Goal: Information Seeking & Learning: Learn about a topic

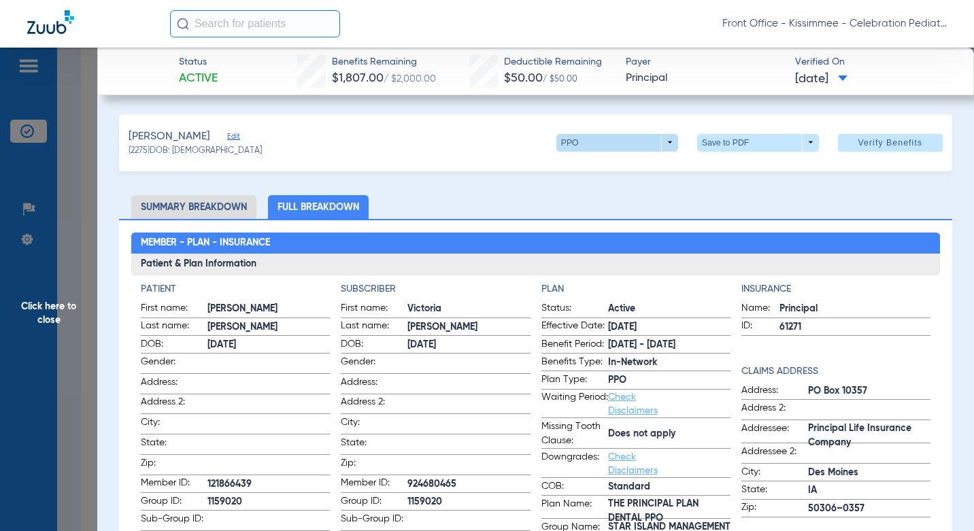
click at [579, 143] on span at bounding box center [617, 143] width 122 height 18
click at [579, 143] on div at bounding box center [487, 265] width 974 height 531
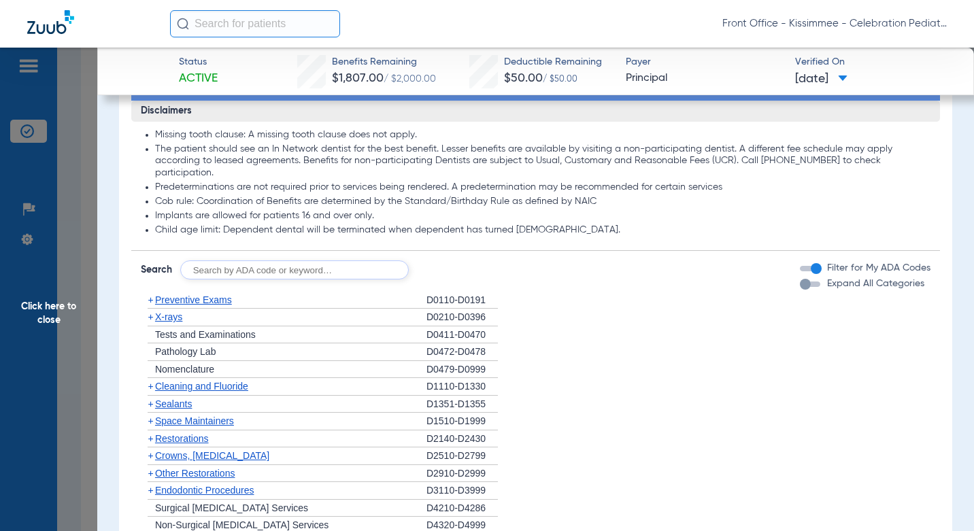
scroll to position [1088, 0]
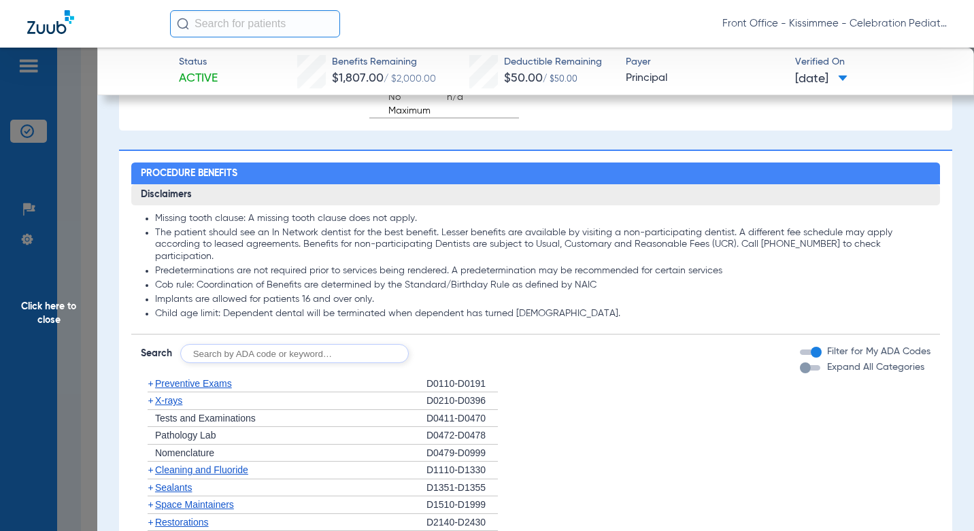
click at [809, 367] on button "Expand All Categories" at bounding box center [812, 367] width 24 height 5
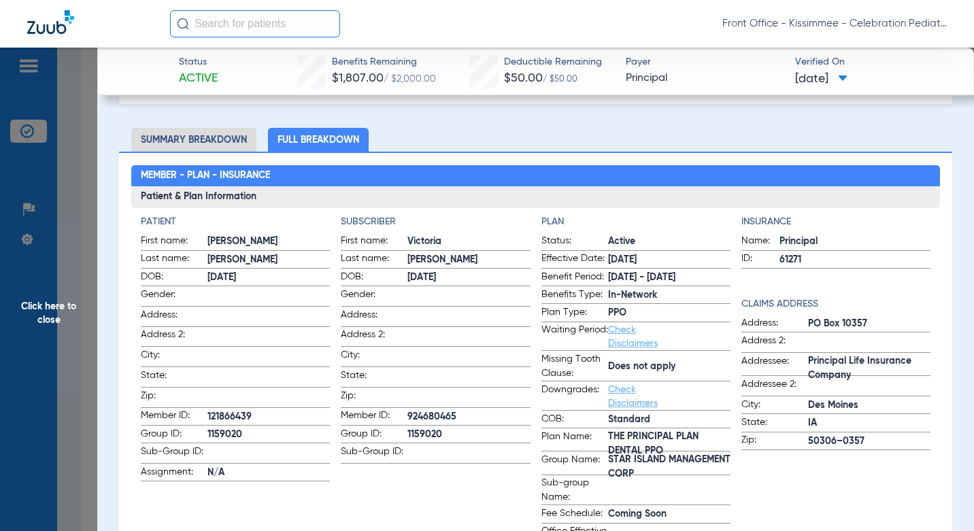
scroll to position [61, 0]
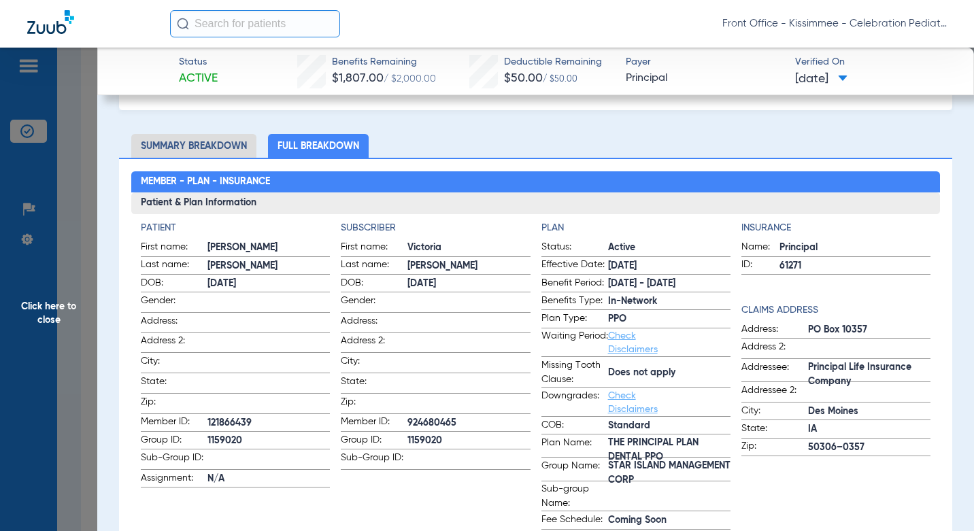
drag, startPoint x: 615, startPoint y: 473, endPoint x: 700, endPoint y: 484, distance: 86.4
click at [700, 481] on span "STAR ISLAND MANAGEMENT CORP" at bounding box center [669, 473] width 122 height 14
copy span "STAR ISLAND MANAGEMENT CORP"
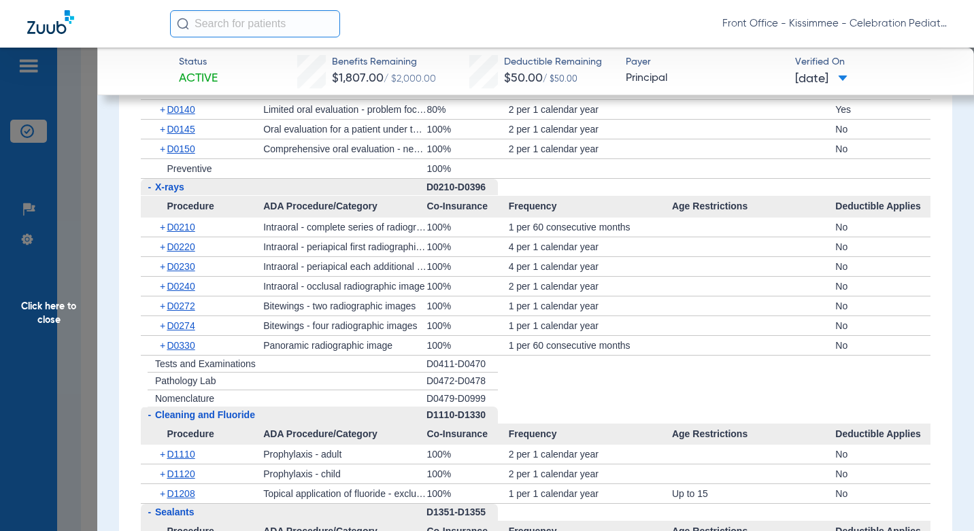
scroll to position [1285, 0]
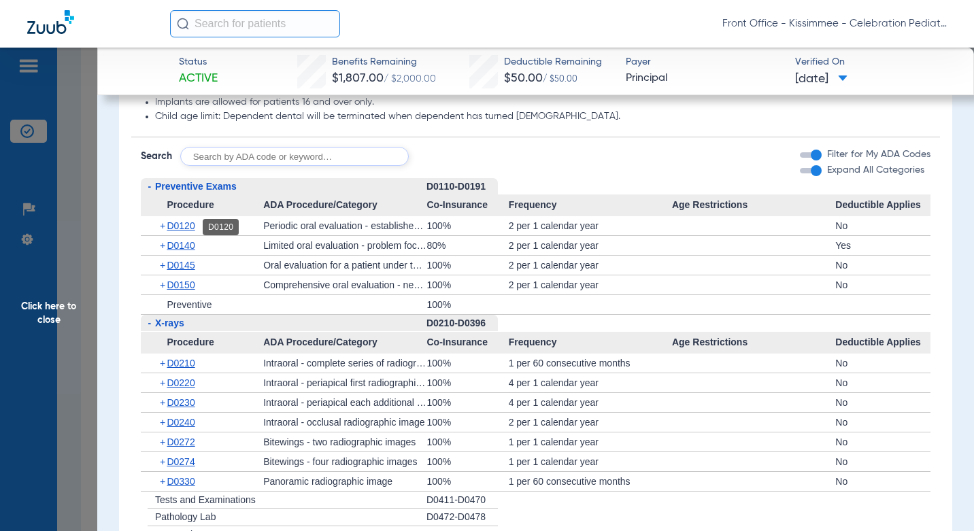
click at [168, 228] on span "D0120" at bounding box center [181, 225] width 28 height 11
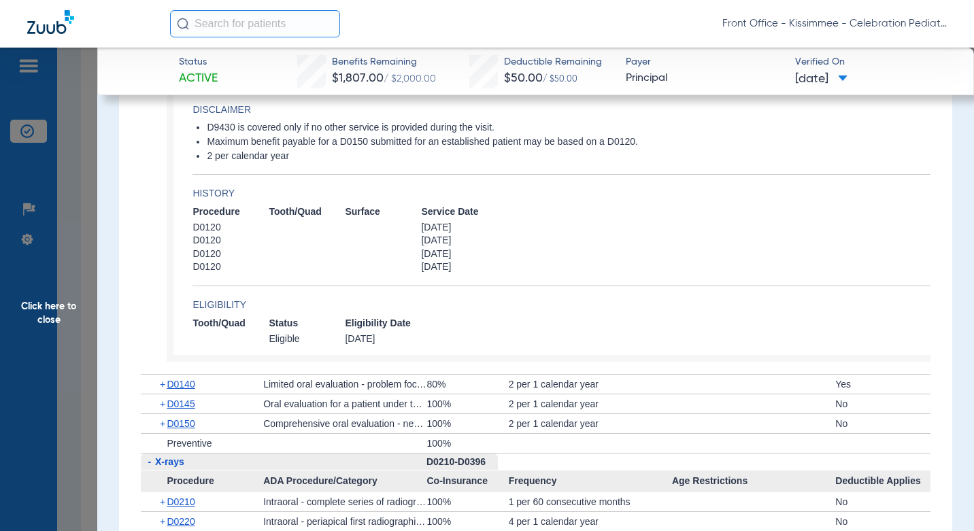
scroll to position [1489, 0]
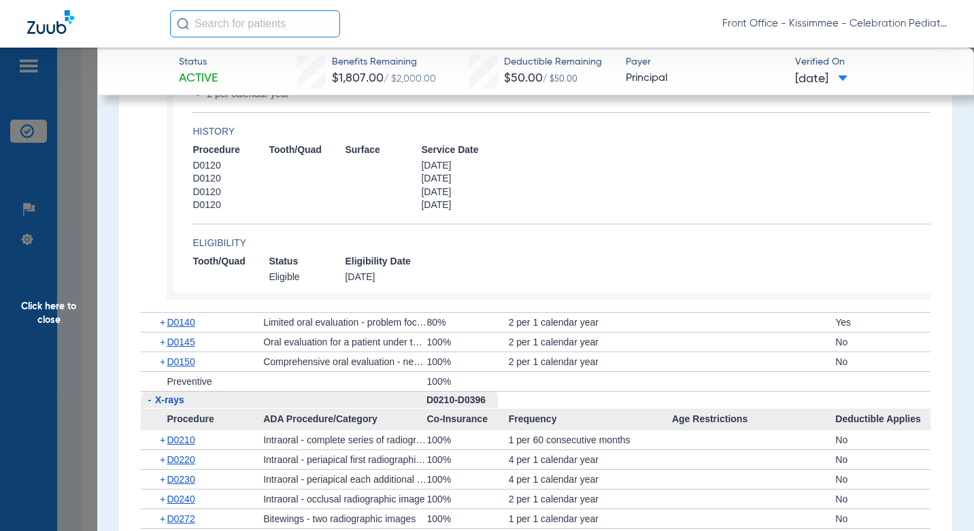
click at [188, 334] on div "+ D0145" at bounding box center [206, 342] width 113 height 19
click at [188, 325] on span "D0140" at bounding box center [181, 322] width 28 height 11
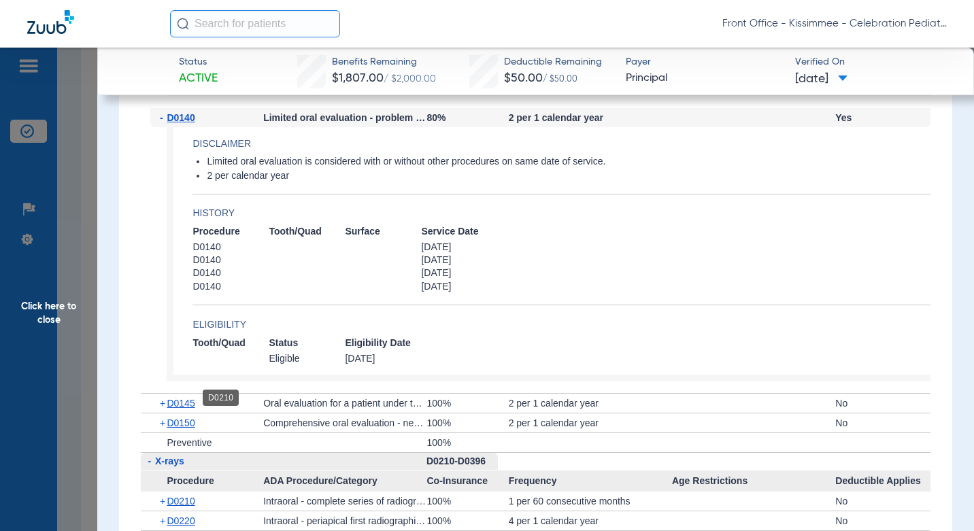
scroll to position [1829, 0]
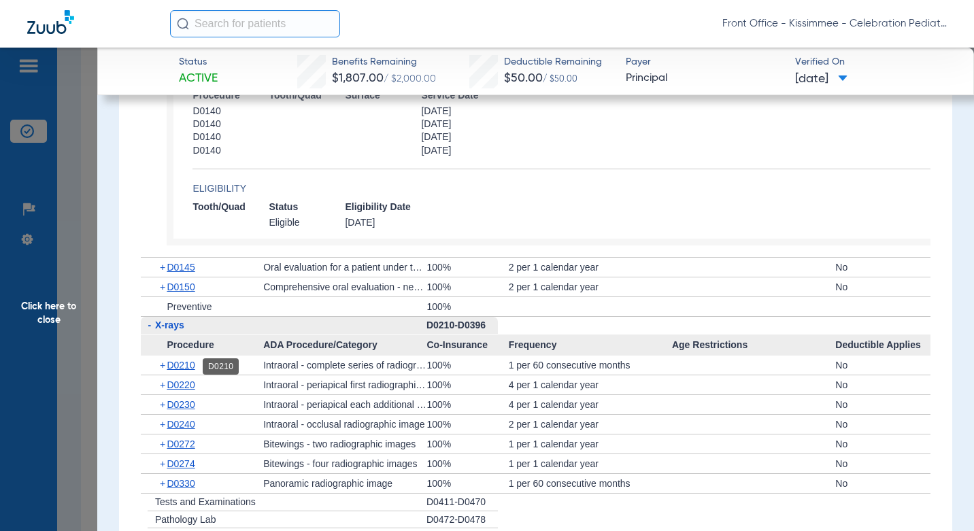
click at [190, 367] on span "D0210" at bounding box center [181, 365] width 28 height 11
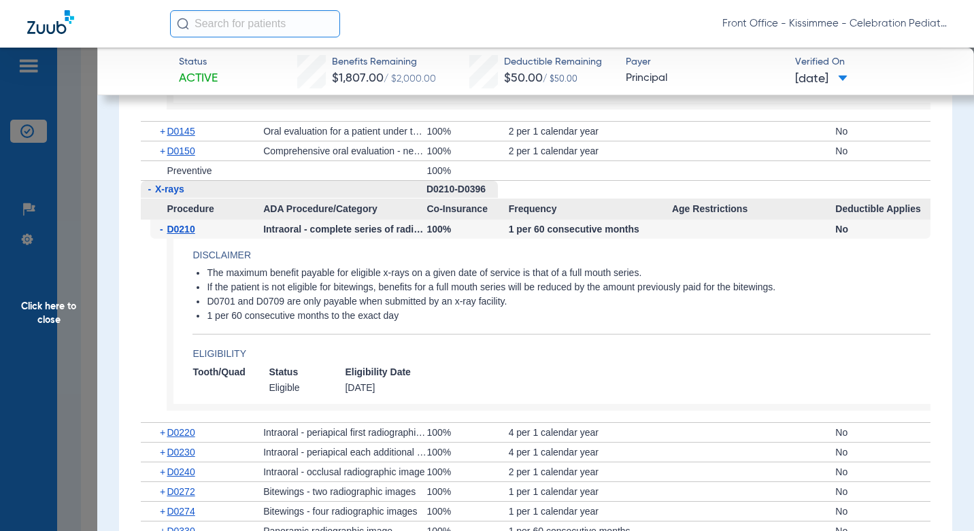
scroll to position [2237, 0]
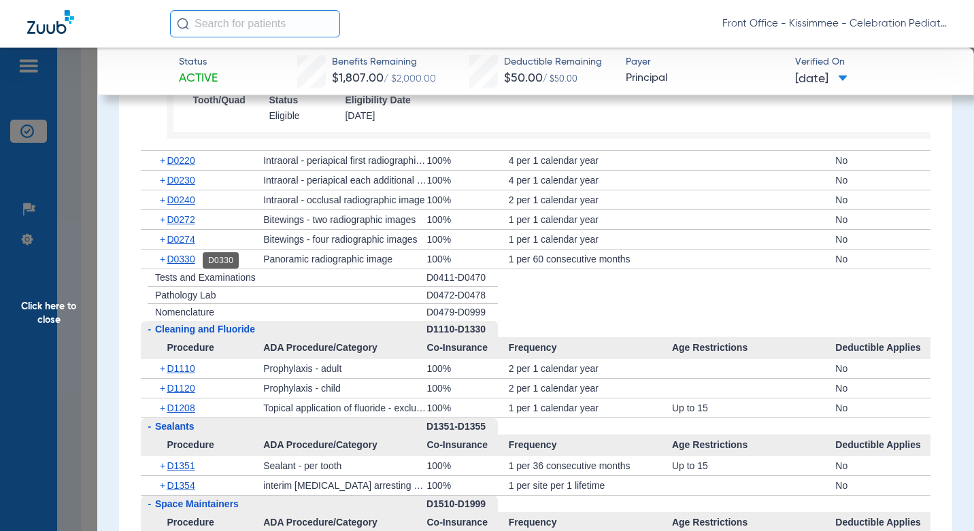
click at [182, 264] on span "D0330" at bounding box center [181, 259] width 28 height 11
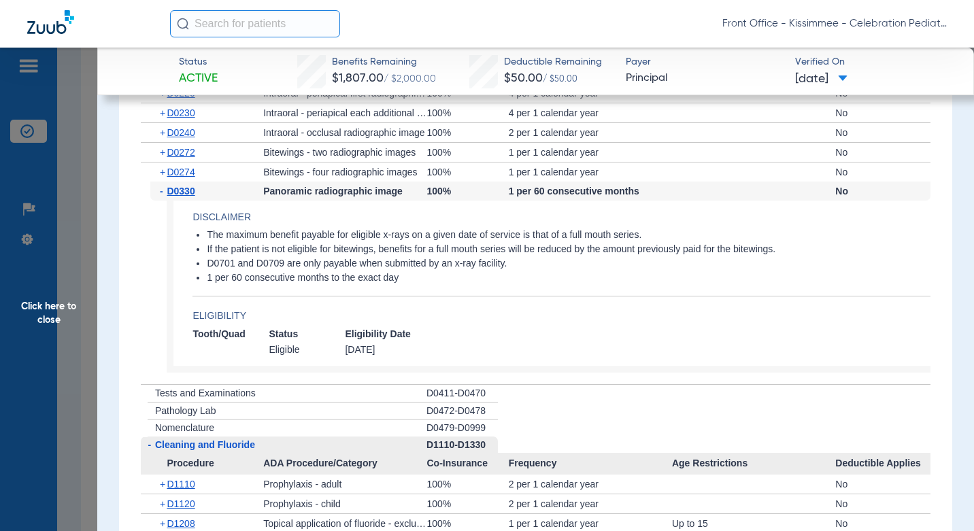
scroll to position [2305, 0]
click at [188, 155] on span "D0272" at bounding box center [181, 151] width 28 height 11
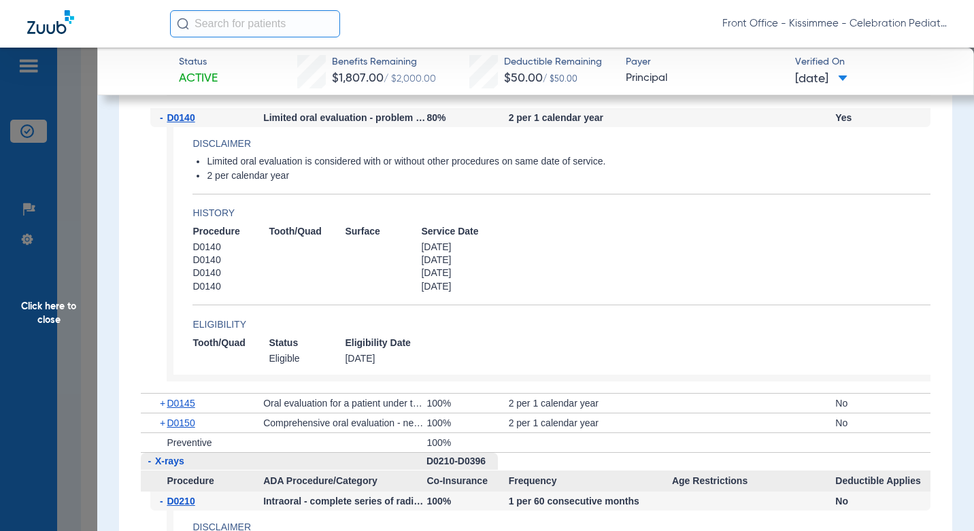
scroll to position [1897, 0]
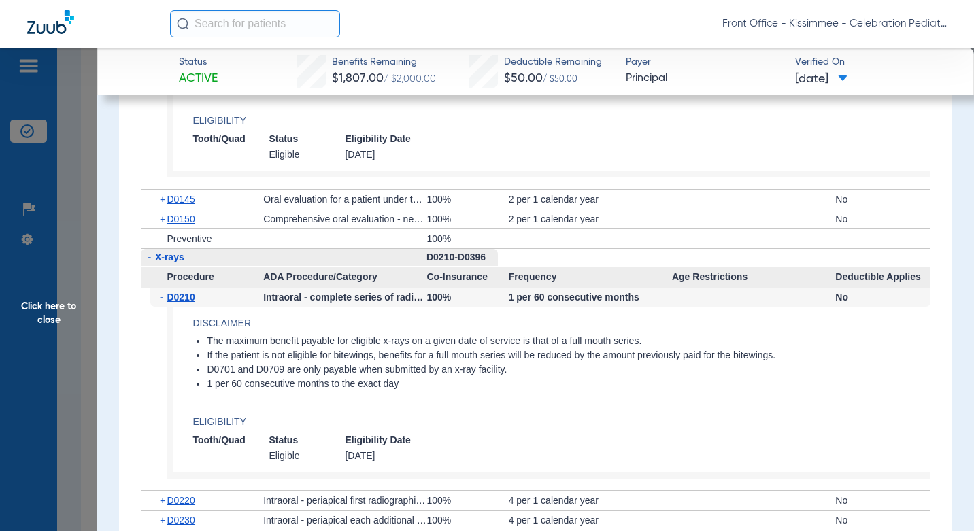
click at [446, 340] on li "The maximum benefit payable for eligible x-rays on a given date of service is t…" at bounding box center [569, 341] width 724 height 12
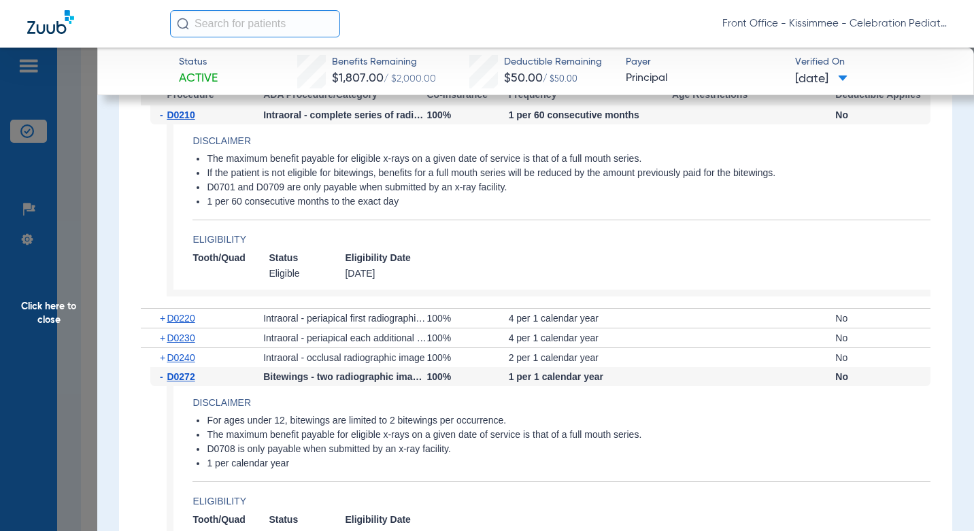
scroll to position [2101, 0]
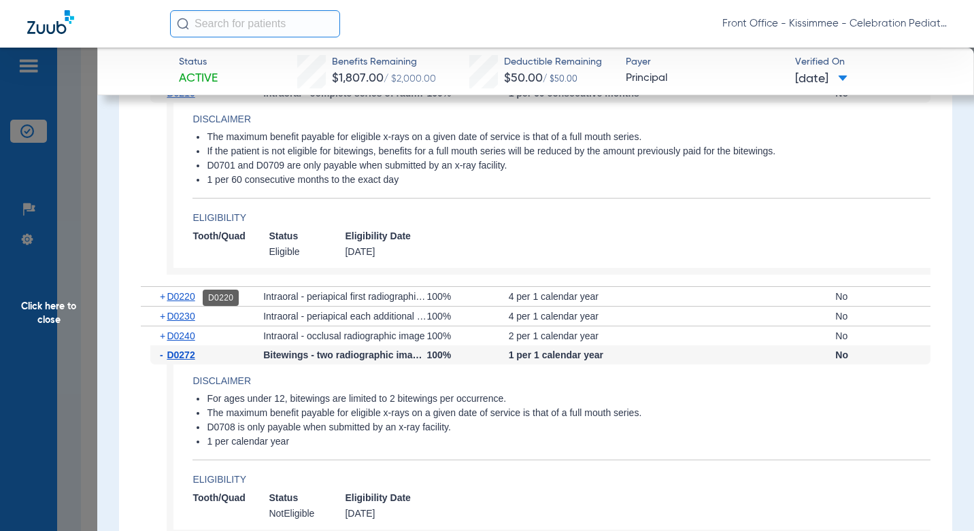
click at [191, 299] on span "D0220" at bounding box center [181, 296] width 28 height 11
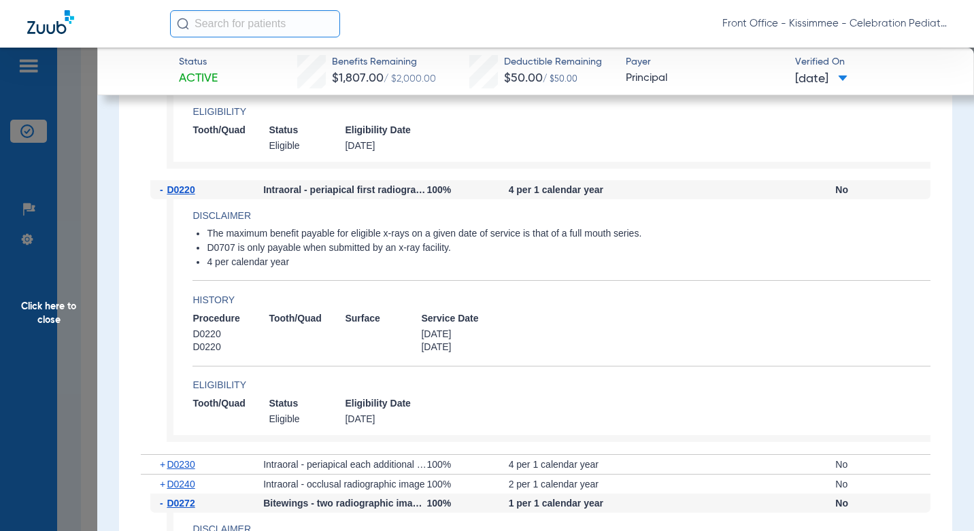
scroll to position [2237, 0]
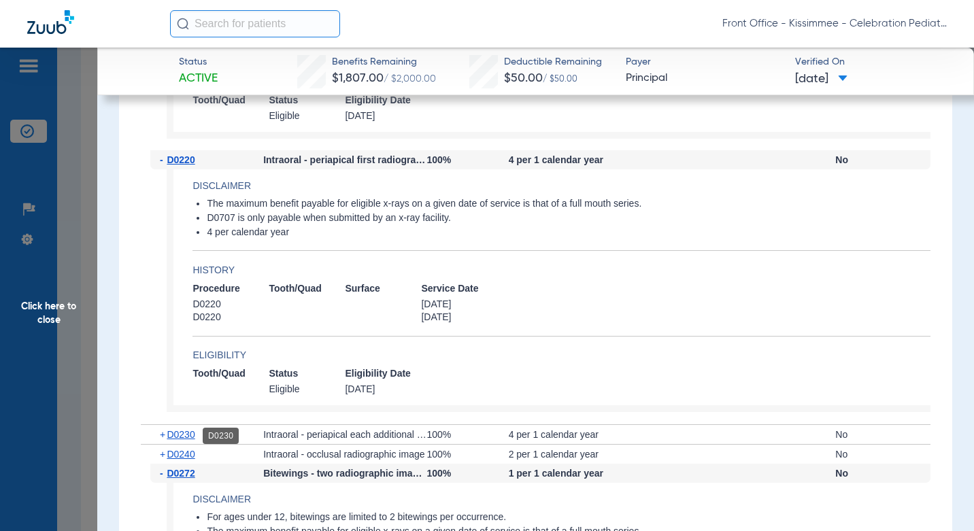
click at [193, 439] on span "D0230" at bounding box center [181, 434] width 28 height 11
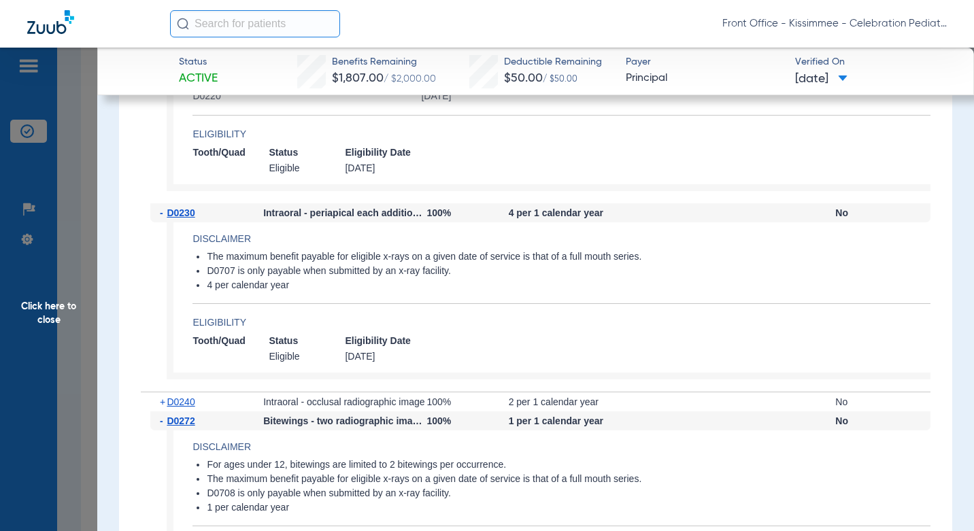
scroll to position [2509, 0]
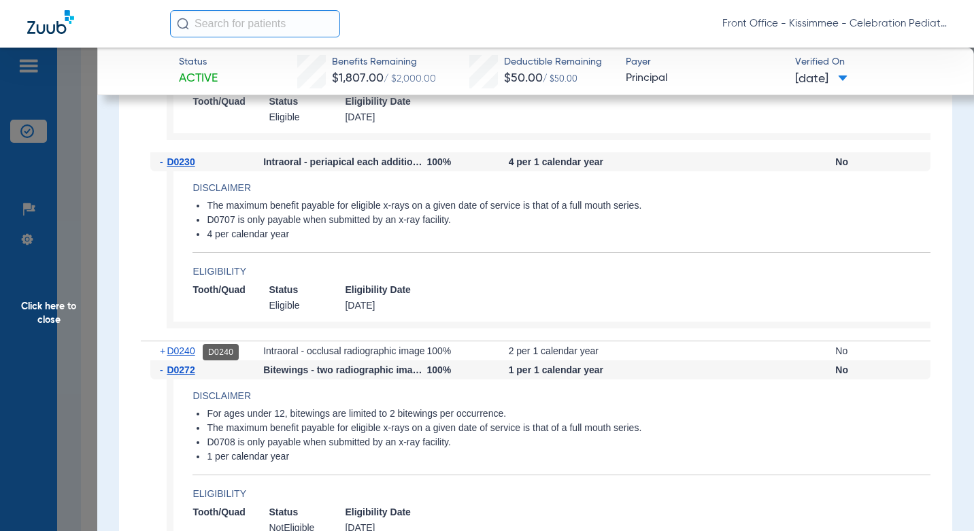
click at [183, 352] on span "D0240" at bounding box center [181, 350] width 28 height 11
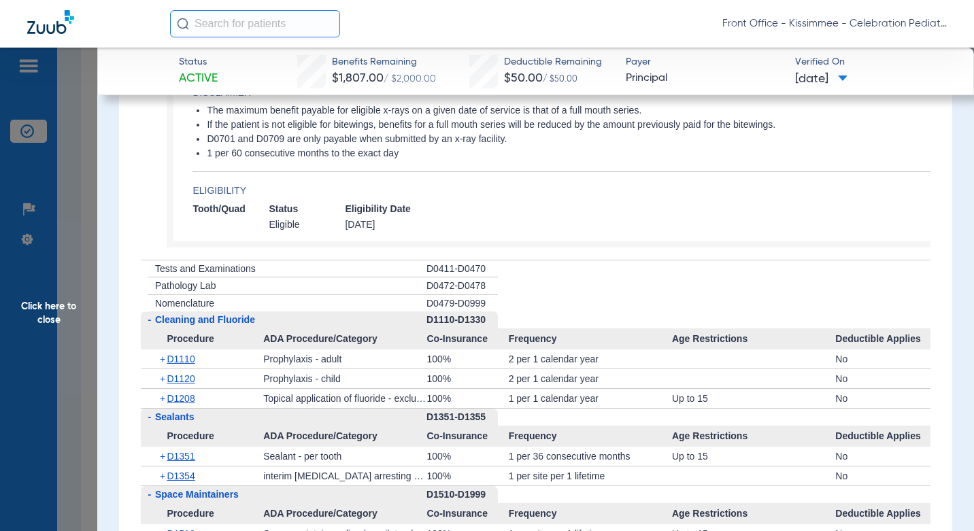
scroll to position [3325, 0]
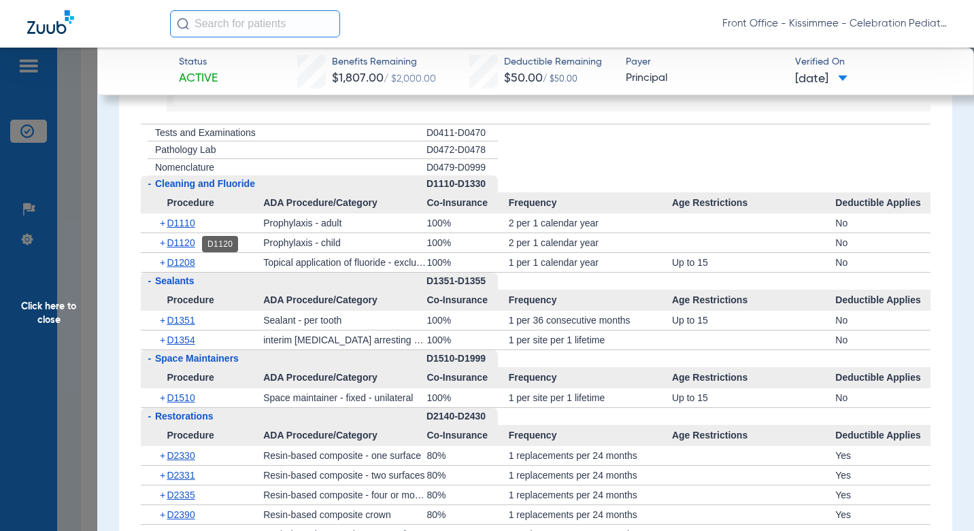
click at [178, 243] on span "D1120" at bounding box center [181, 242] width 28 height 11
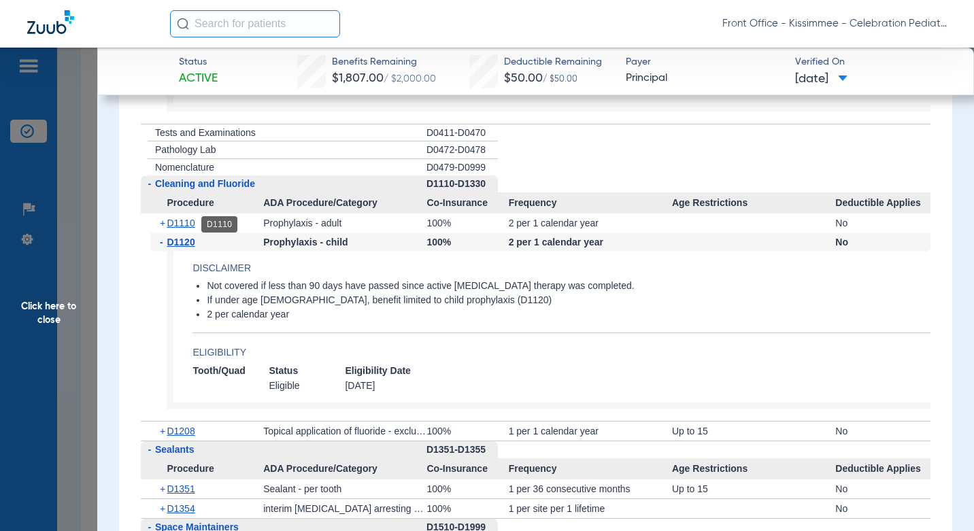
click at [188, 219] on span "D1110" at bounding box center [181, 223] width 28 height 11
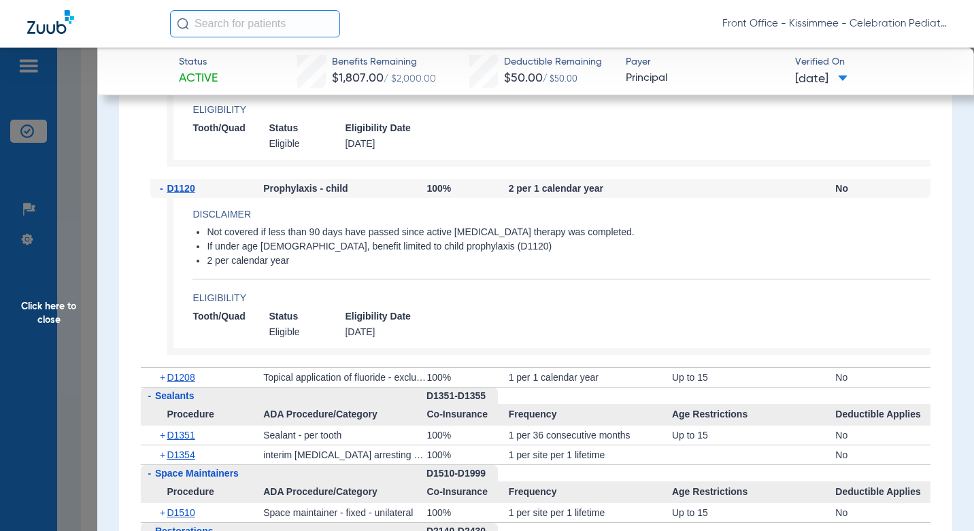
scroll to position [3665, 0]
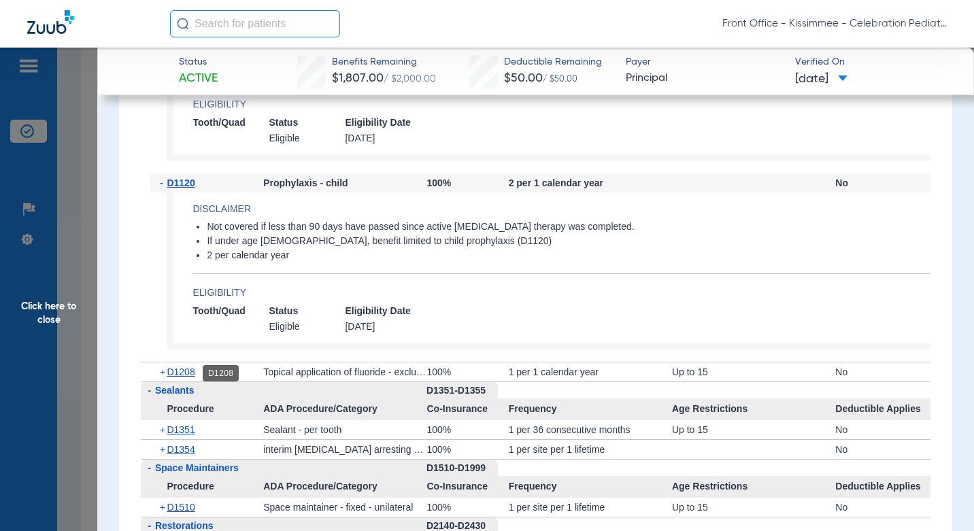
click at [194, 374] on span "D1208" at bounding box center [181, 372] width 28 height 11
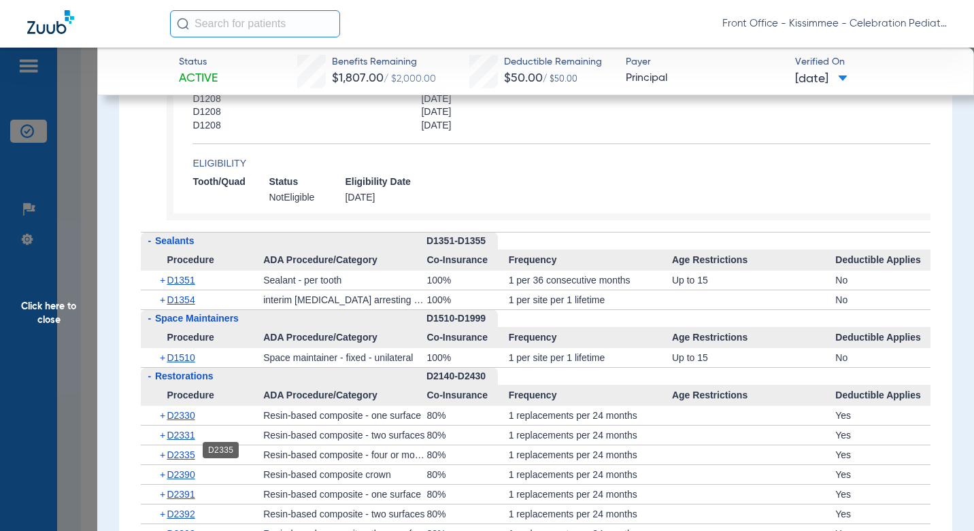
scroll to position [4073, 0]
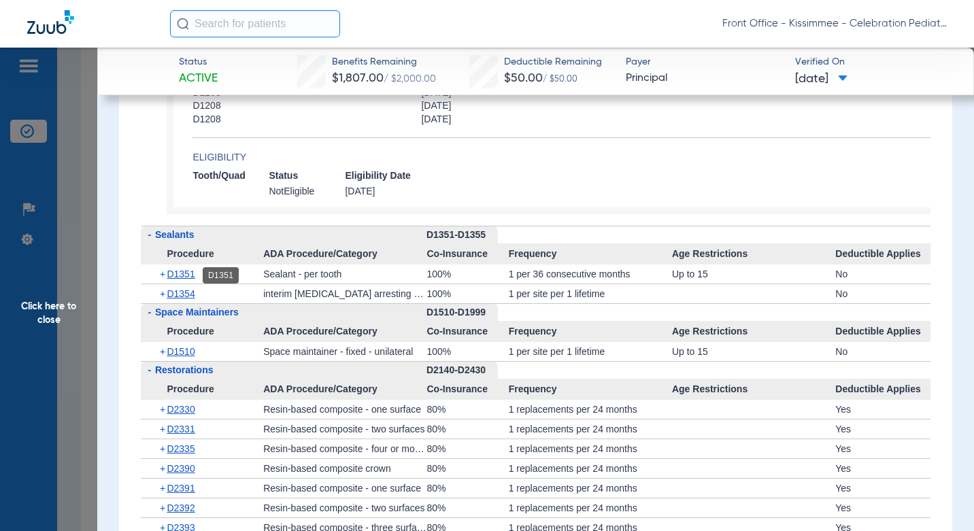
click at [184, 275] on span "D1351" at bounding box center [181, 274] width 28 height 11
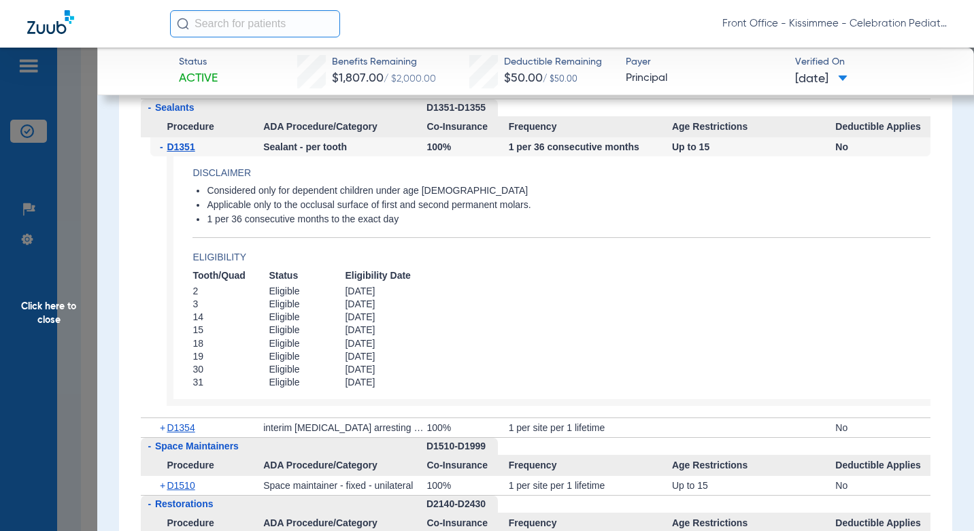
scroll to position [4209, 0]
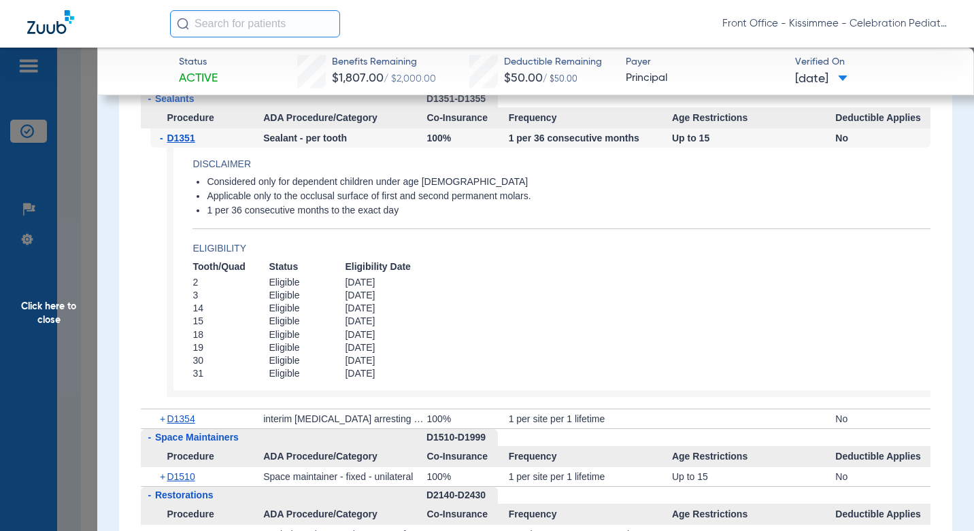
click at [171, 407] on div "- D1351 Sealant - per tooth 100% 1 per 36 consecutive months Up to 15 No Discla…" at bounding box center [536, 269] width 790 height 280
click at [180, 422] on span "D1354" at bounding box center [181, 418] width 28 height 11
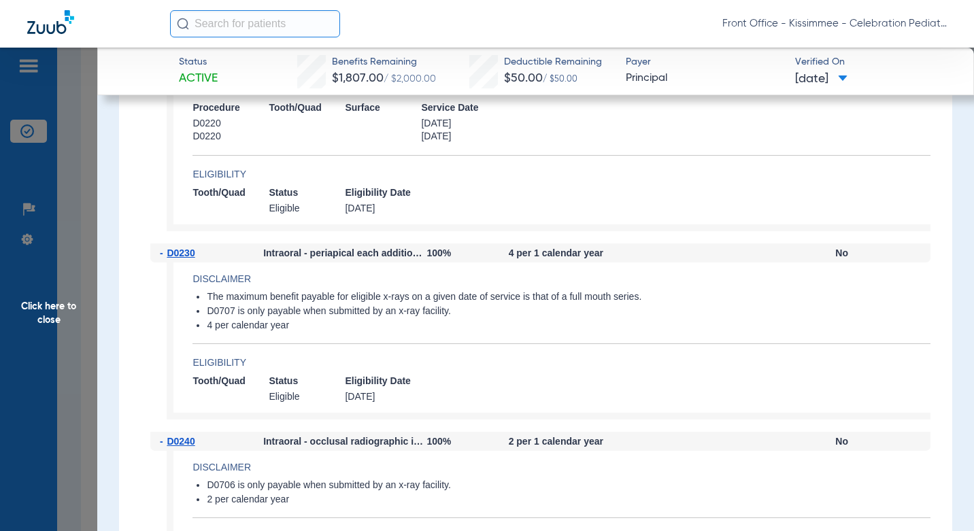
scroll to position [2577, 0]
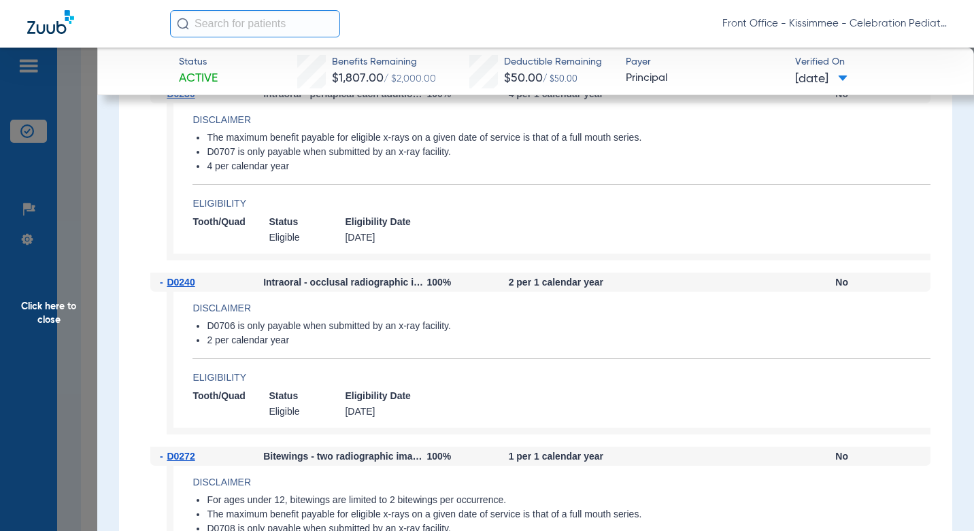
click at [89, 324] on span "Click here to close" at bounding box center [48, 313] width 97 height 531
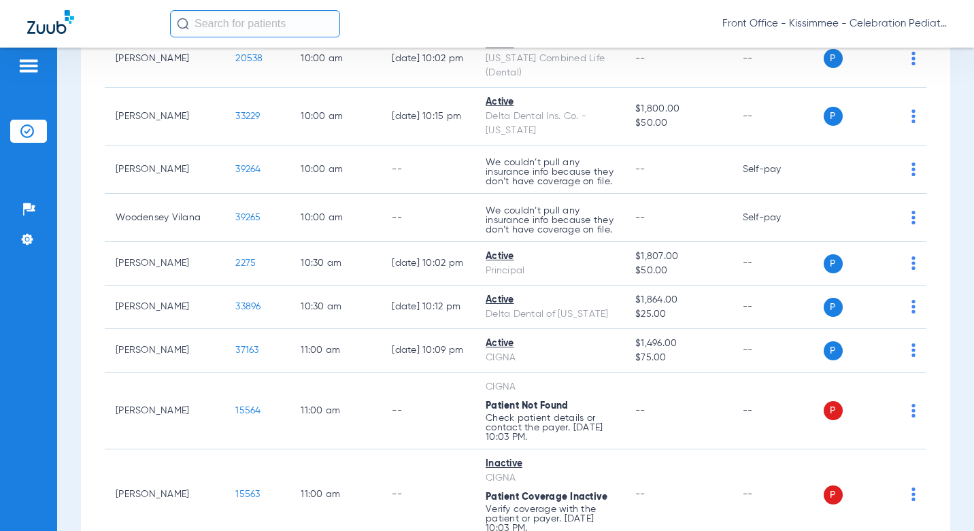
scroll to position [0, 0]
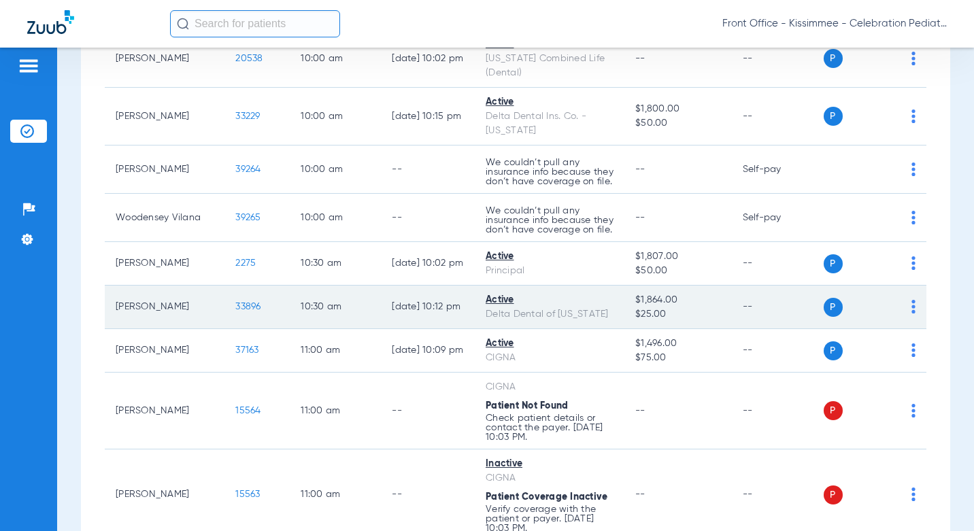
click at [235, 302] on span "33896" at bounding box center [247, 307] width 25 height 10
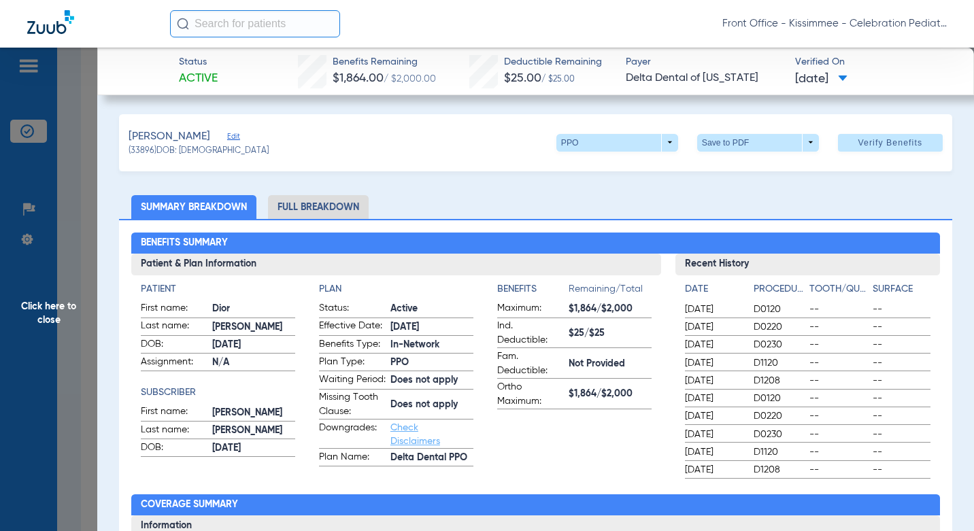
drag, startPoint x: 322, startPoint y: 213, endPoint x: 325, endPoint y: 204, distance: 9.2
click at [322, 213] on li "Full Breakdown" at bounding box center [318, 207] width 101 height 24
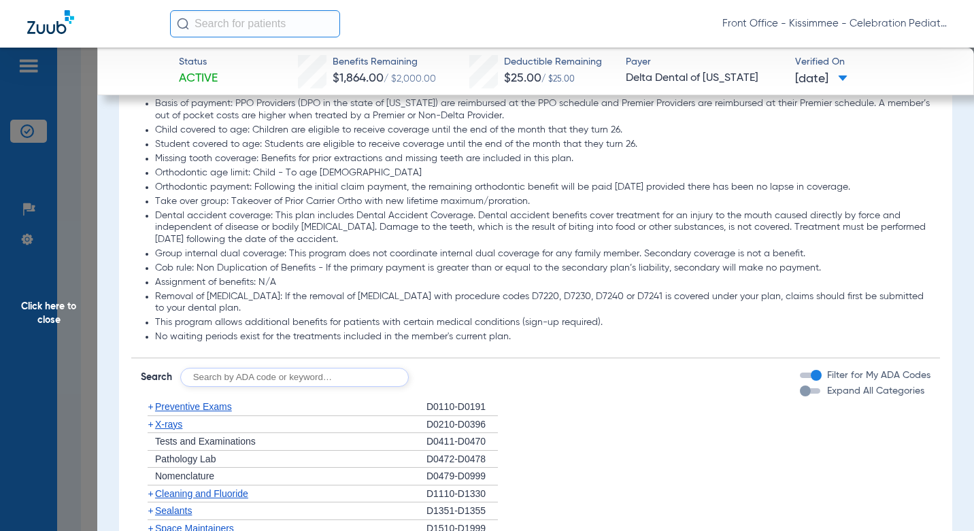
scroll to position [1360, 0]
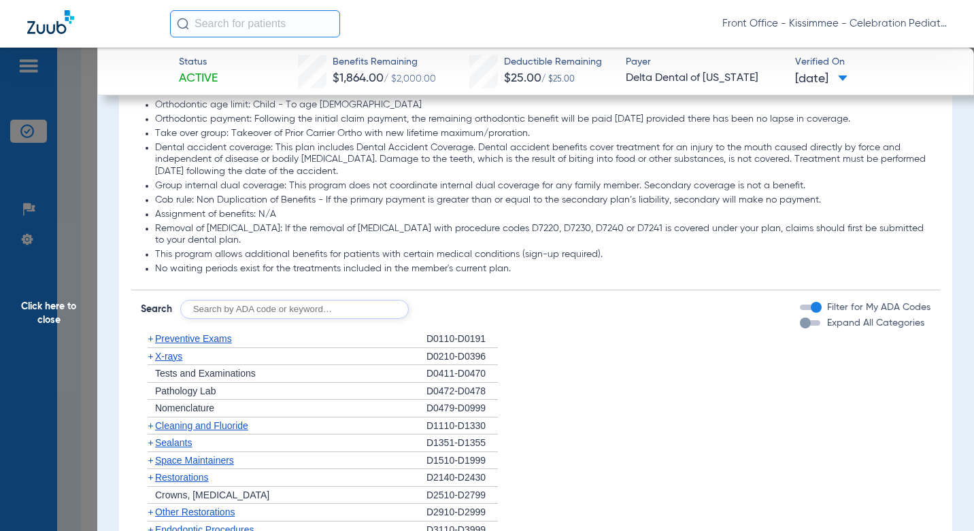
click at [802, 326] on div "button" at bounding box center [810, 322] width 20 height 5
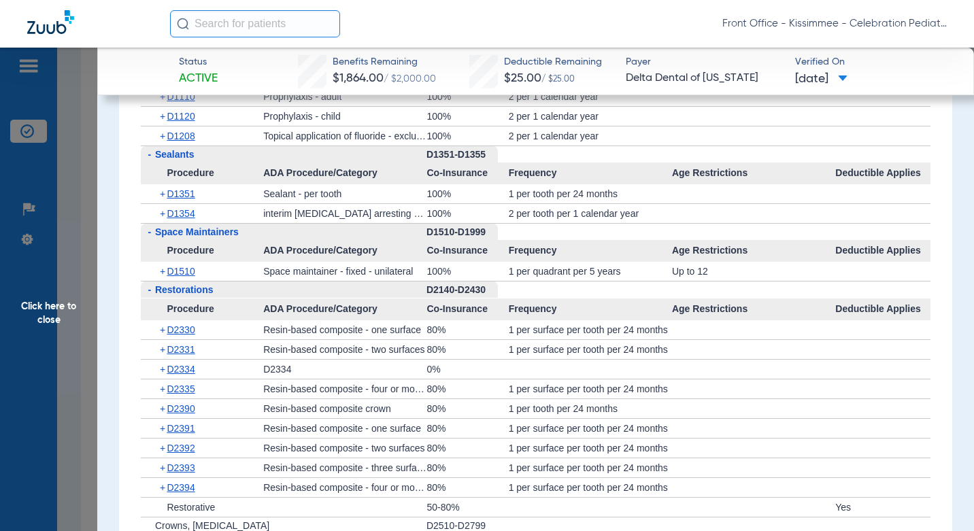
scroll to position [1754, 0]
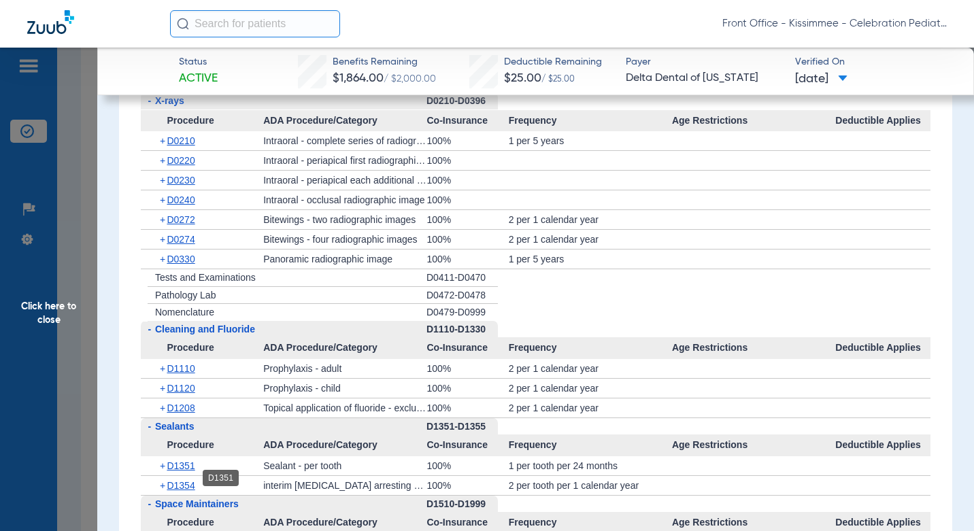
click at [190, 471] on span "D1351" at bounding box center [181, 465] width 28 height 11
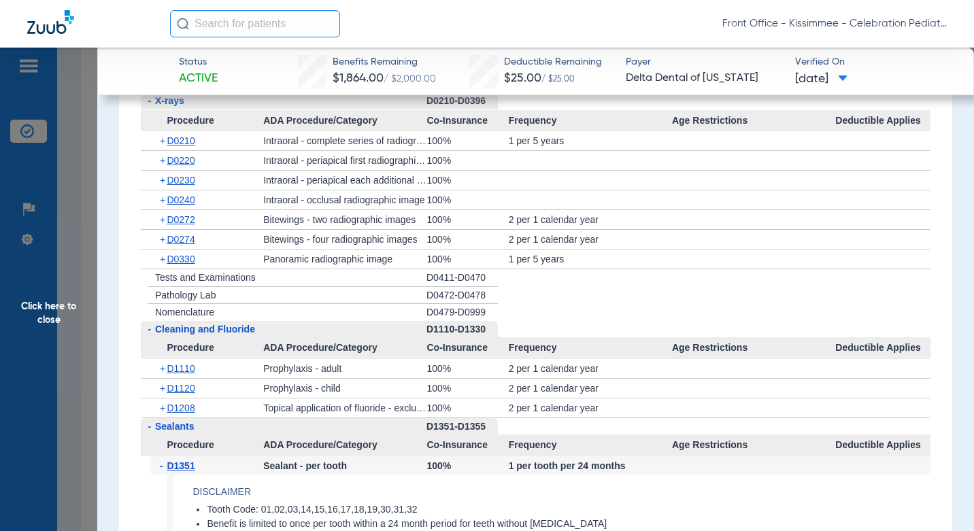
scroll to position [1958, 0]
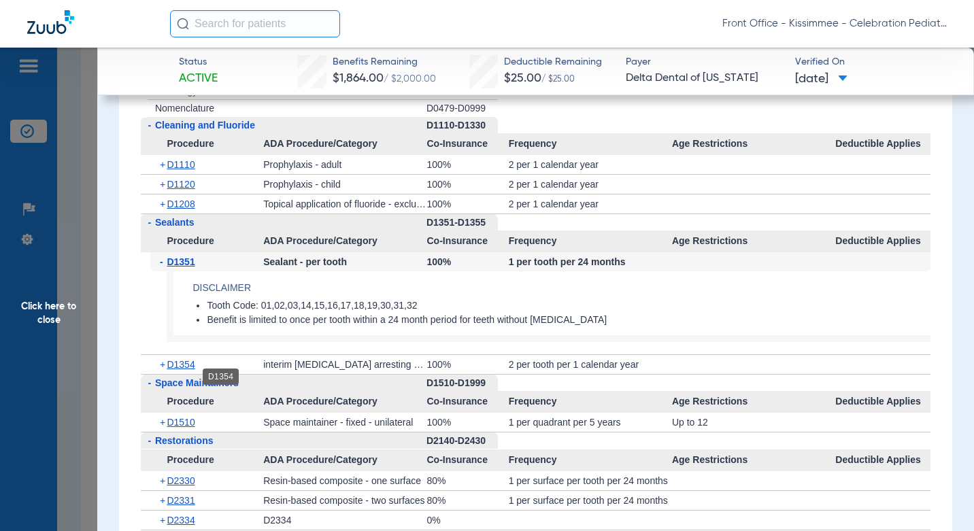
click at [192, 370] on span "D1354" at bounding box center [181, 364] width 28 height 11
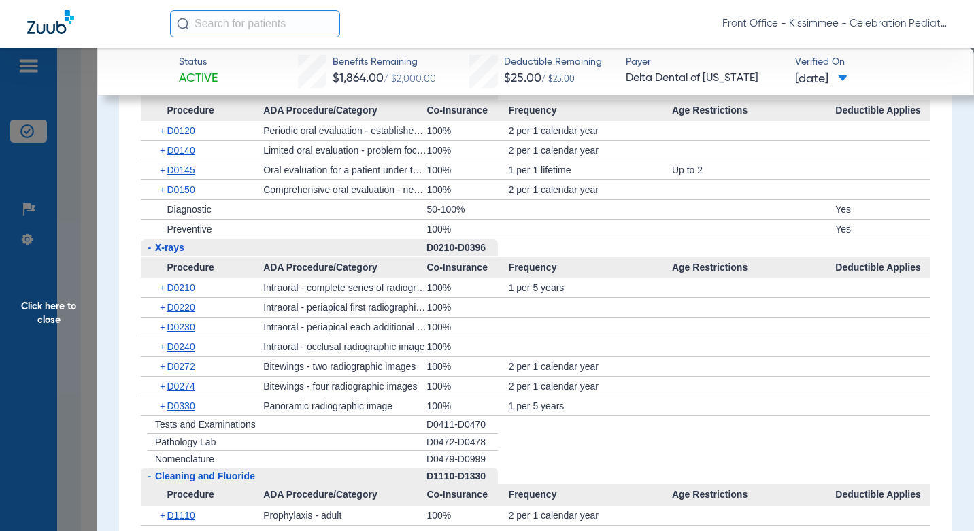
scroll to position [1618, 0]
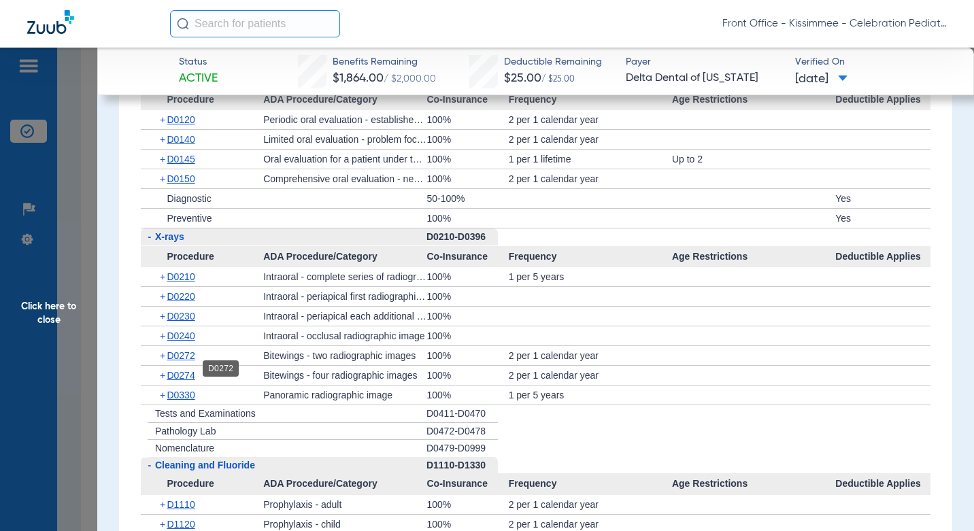
click at [185, 361] on span "D0272" at bounding box center [181, 355] width 28 height 11
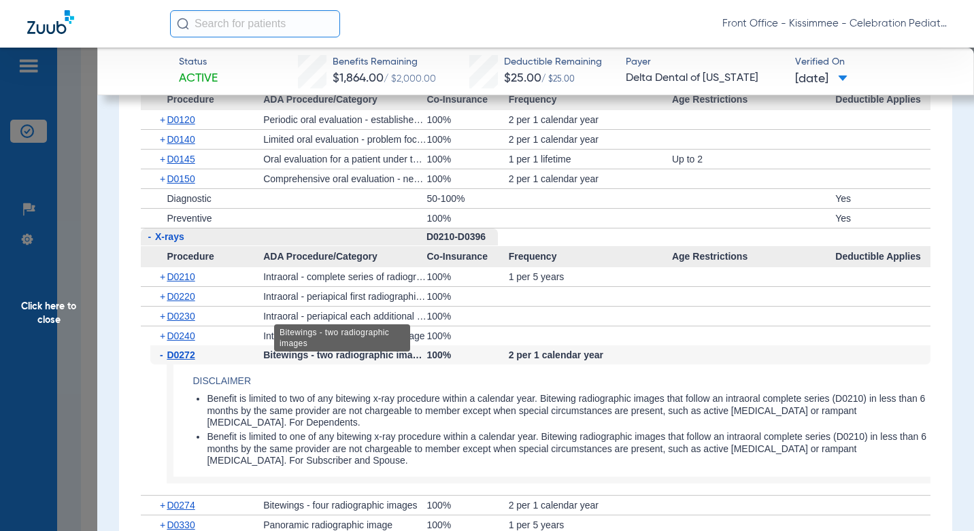
scroll to position [1754, 0]
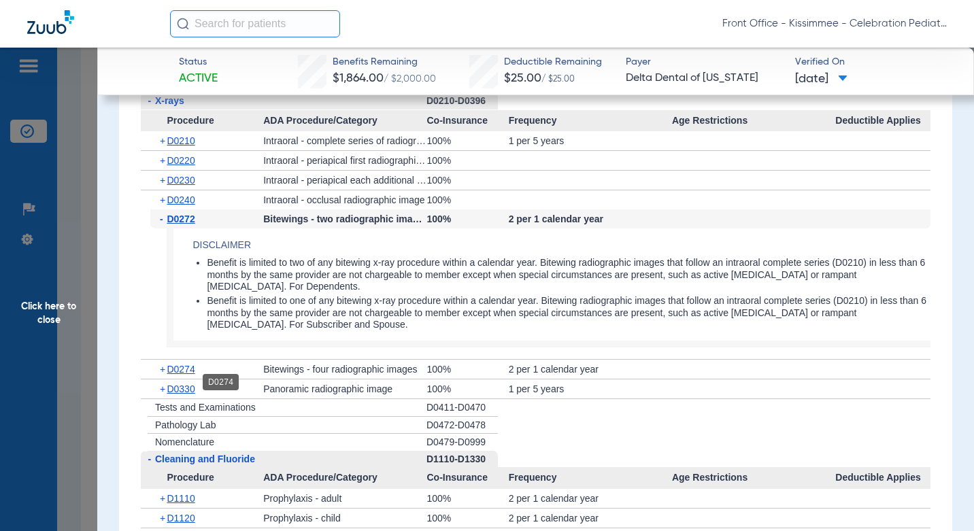
click at [184, 375] on span "D0274" at bounding box center [181, 369] width 28 height 11
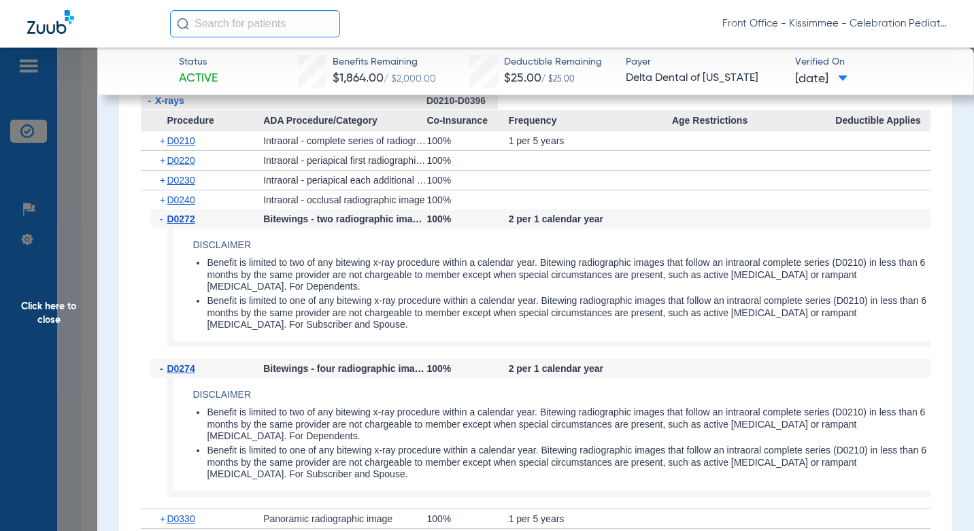
scroll to position [1890, 0]
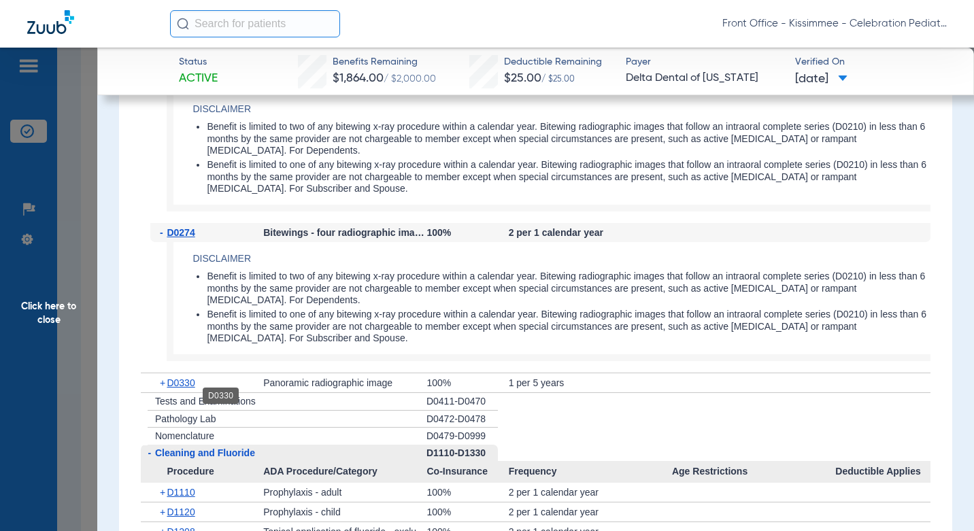
click at [175, 388] on span "D0330" at bounding box center [181, 382] width 28 height 11
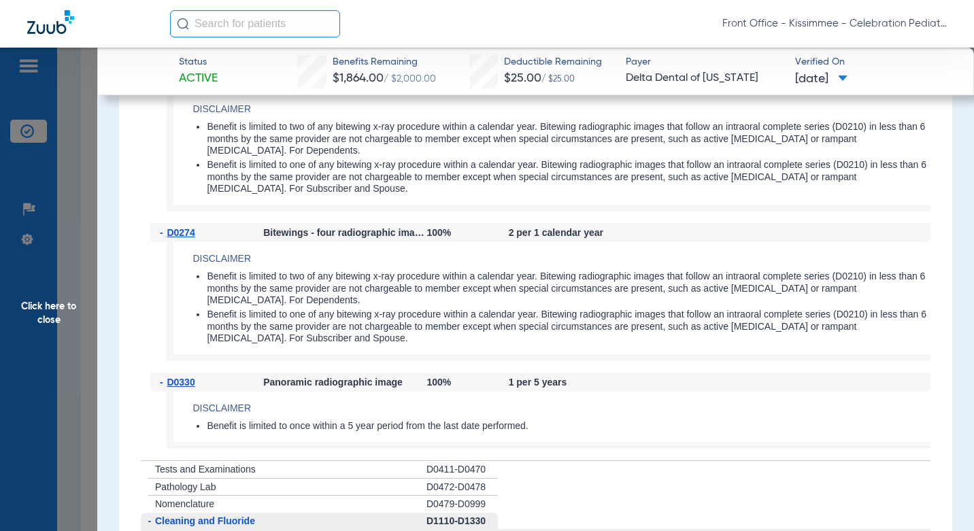
scroll to position [1618, 0]
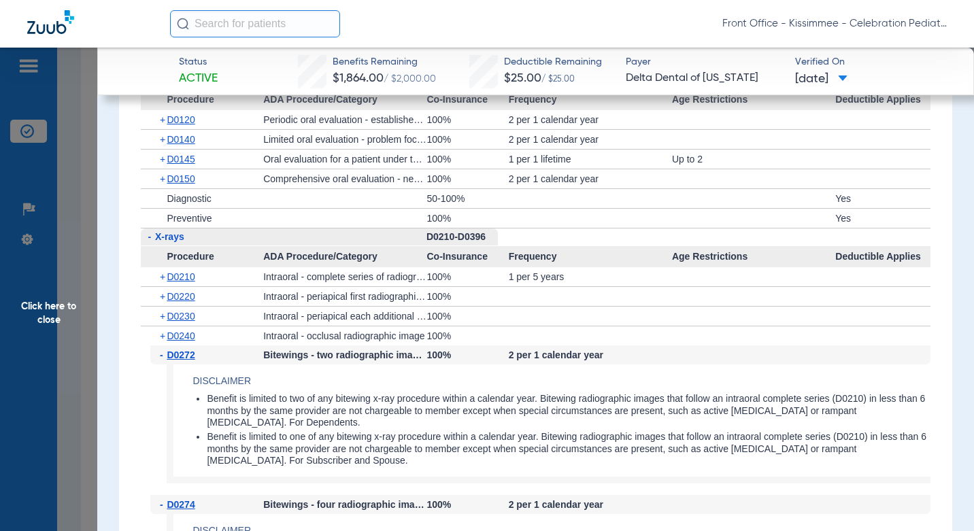
click at [188, 341] on span "D0240" at bounding box center [181, 335] width 28 height 11
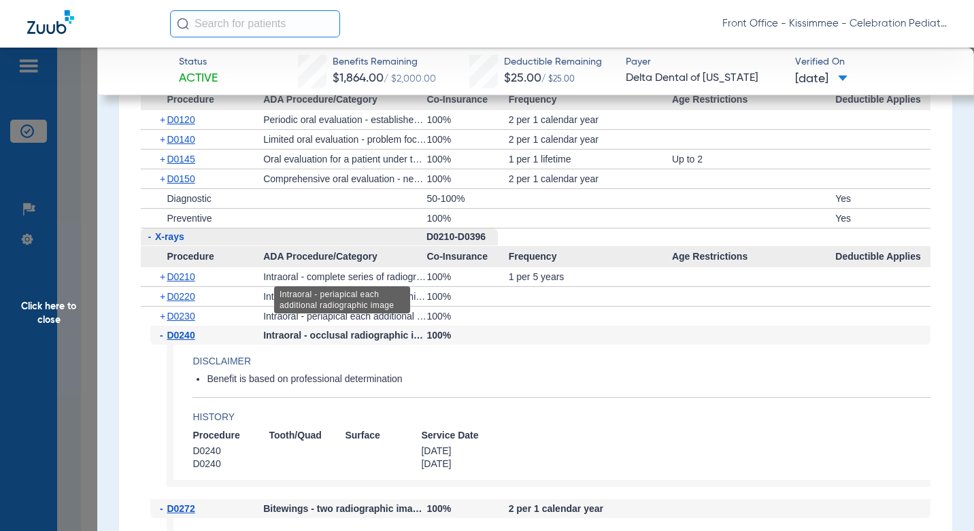
scroll to position [1686, 0]
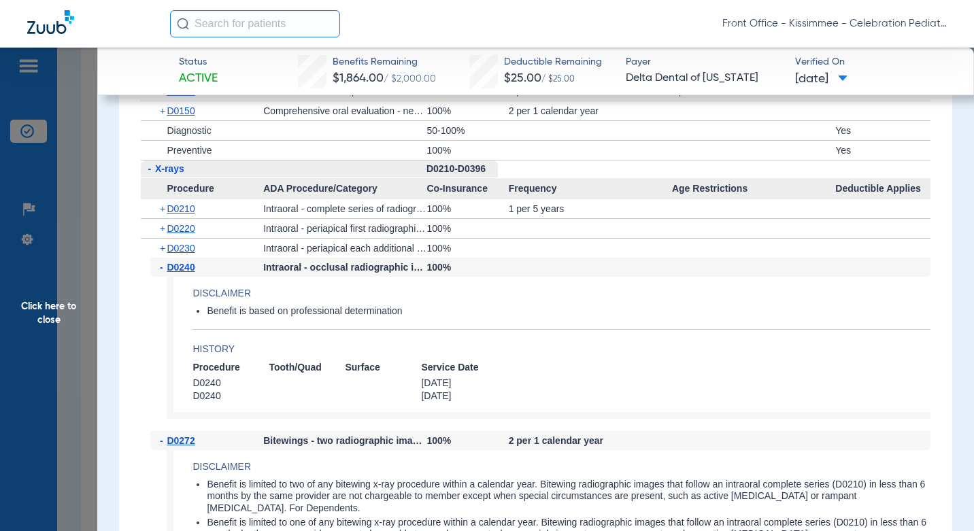
drag, startPoint x: 74, startPoint y: 330, endPoint x: 298, endPoint y: 326, distance: 223.8
click at [74, 330] on span "Click here to close" at bounding box center [48, 313] width 97 height 531
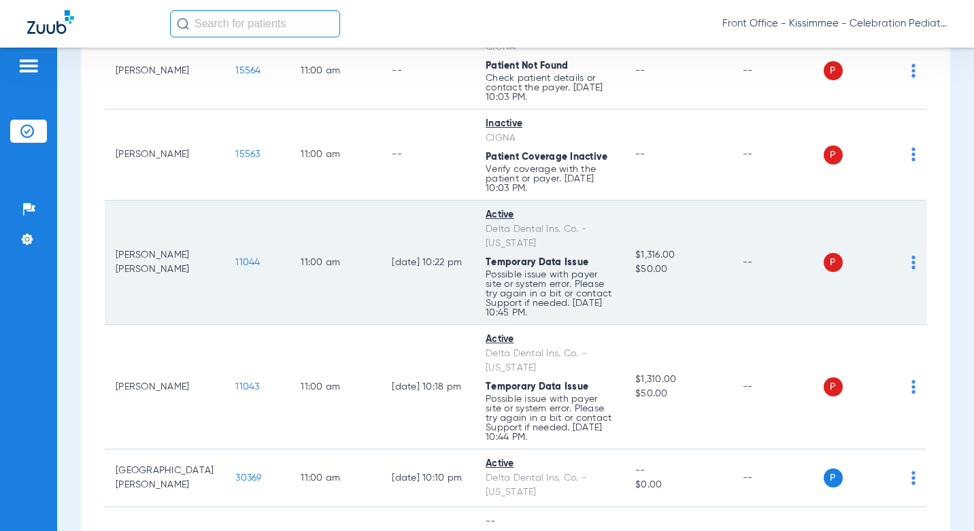
scroll to position [2244, 0]
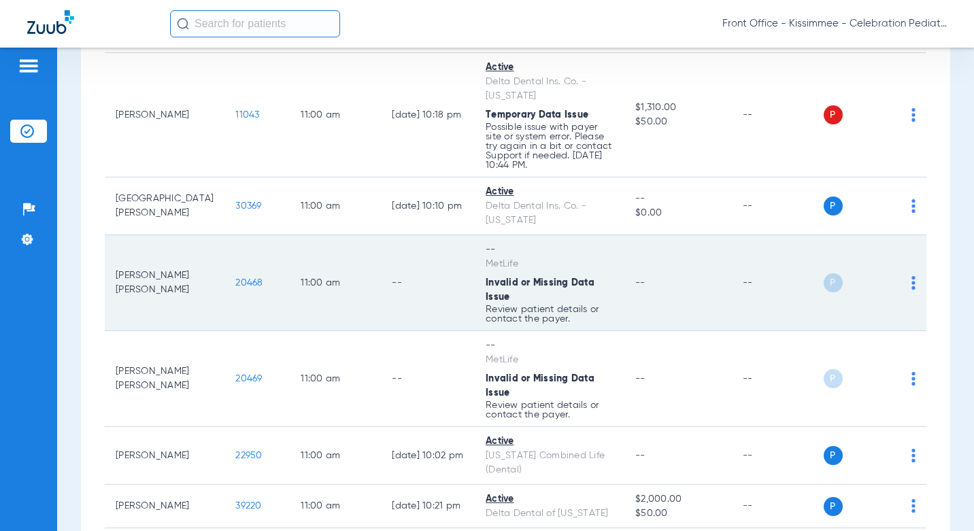
click at [235, 278] on span "20468" at bounding box center [248, 283] width 27 height 10
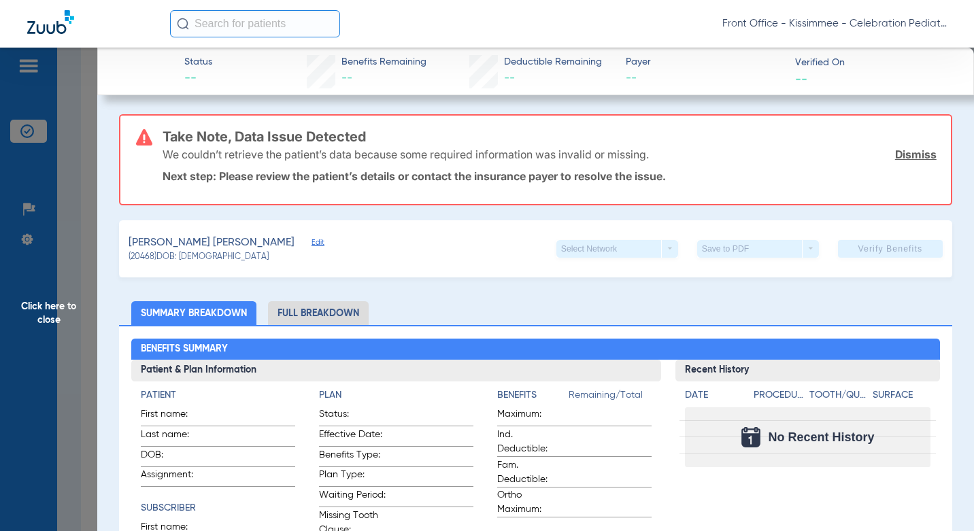
click at [324, 319] on li "Full Breakdown" at bounding box center [318, 313] width 101 height 24
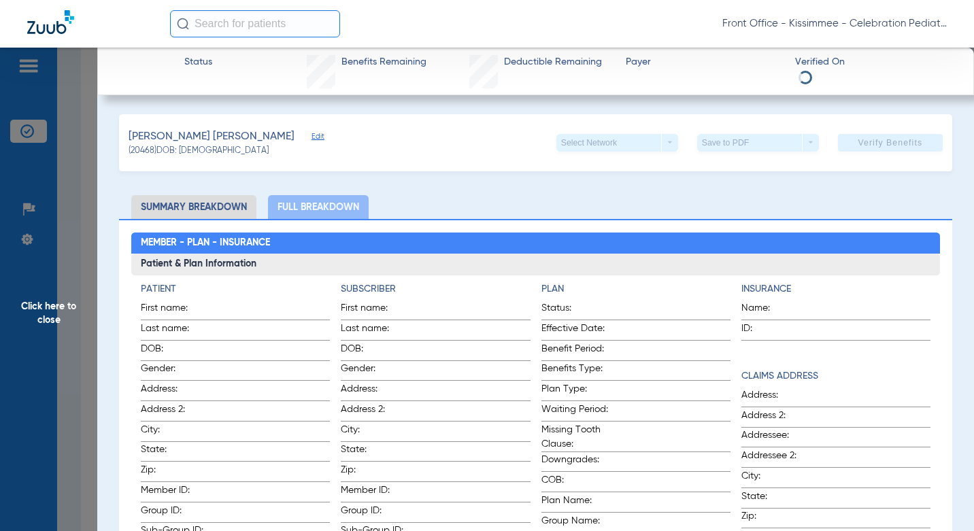
click at [214, 207] on li "Summary Breakdown" at bounding box center [193, 207] width 125 height 24
click at [86, 309] on span "Click here to close" at bounding box center [48, 313] width 97 height 531
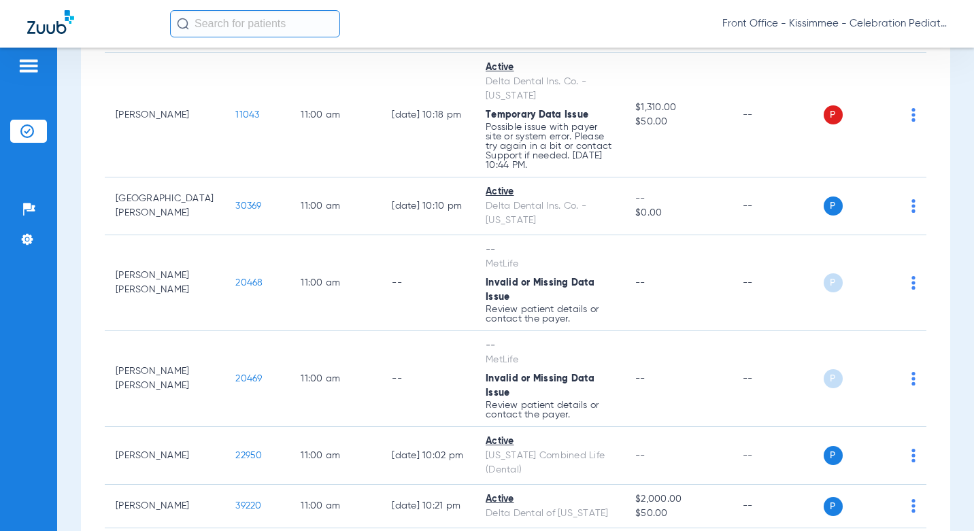
click at [10, 316] on div "Patients Insurance Verification Setup Help Center Settings" at bounding box center [28, 313] width 57 height 531
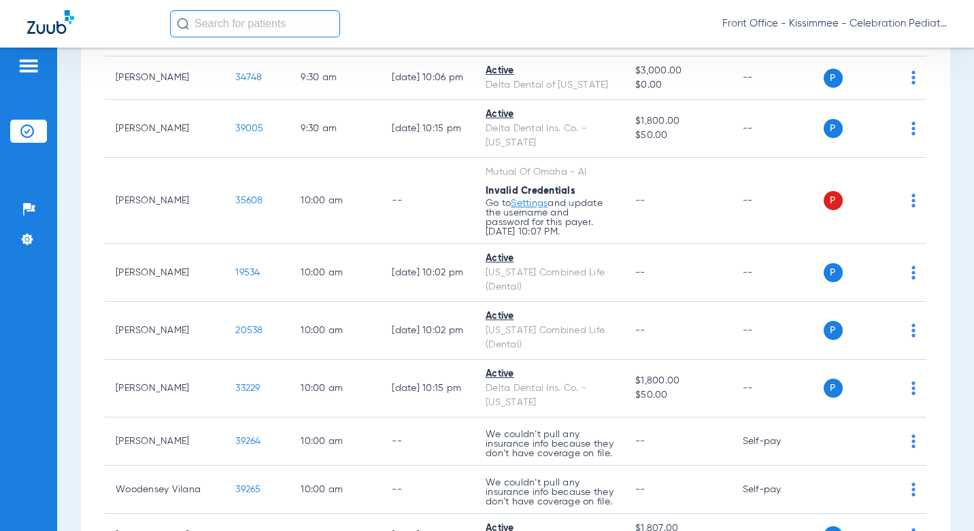
scroll to position [1292, 0]
